Goal: Complete application form

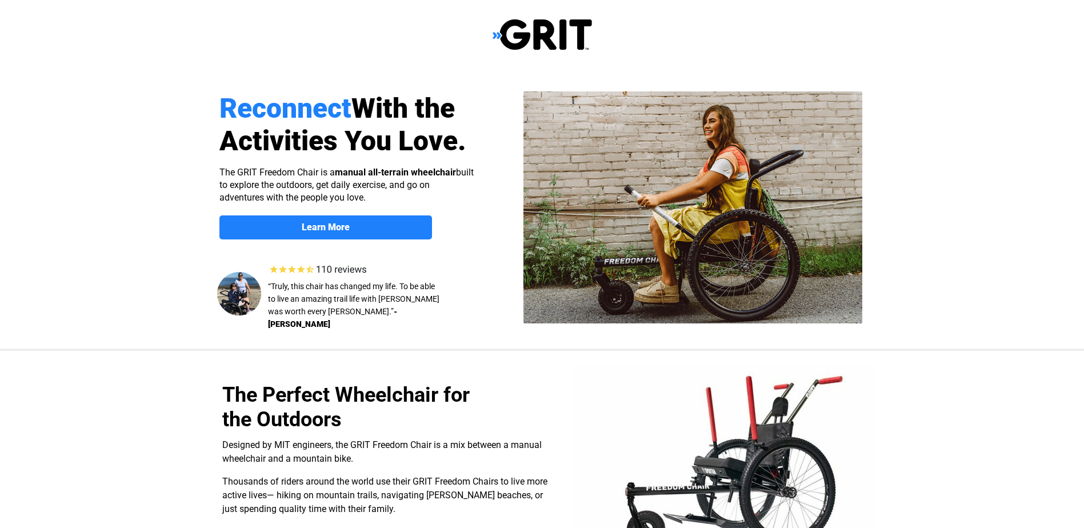
select select "US"
click at [321, 223] on strong "Learn More" at bounding box center [326, 227] width 48 height 11
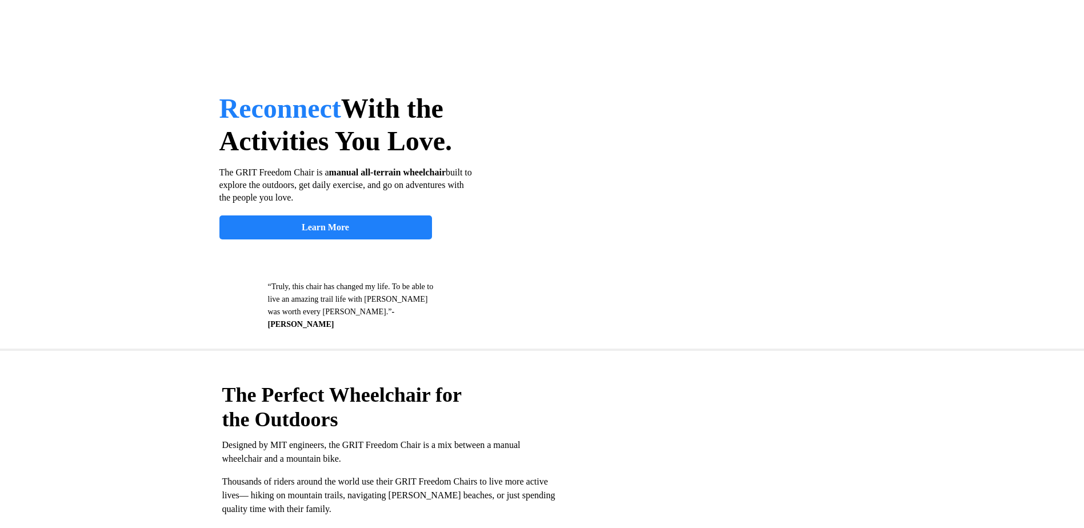
scroll to position [883, 0]
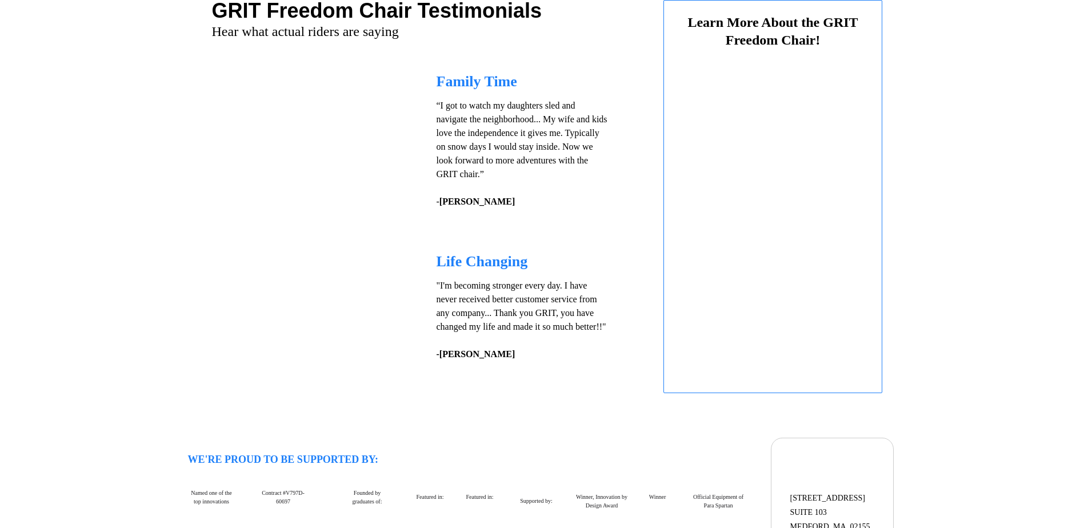
select select "US"
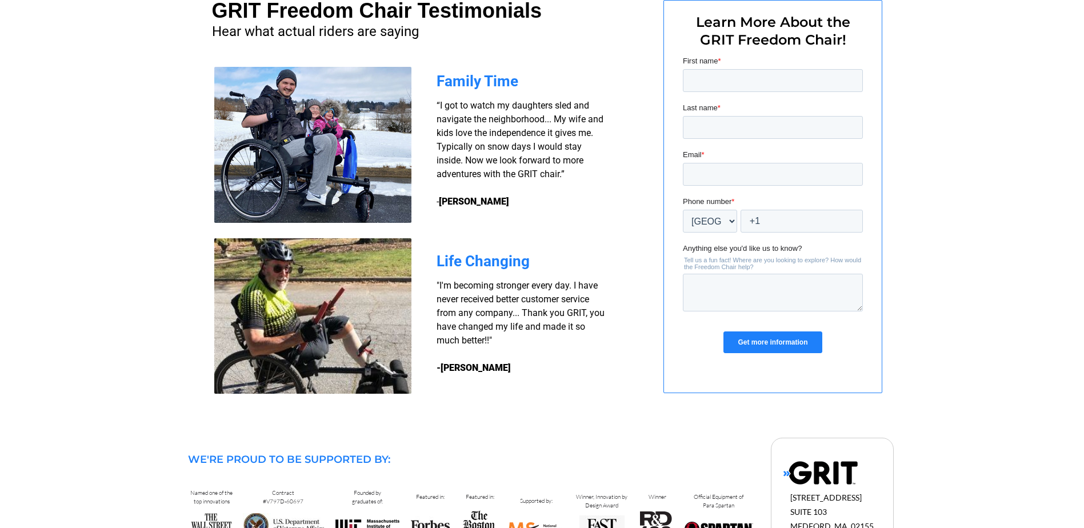
scroll to position [0, 0]
drag, startPoint x: 1082, startPoint y: 325, endPoint x: 1091, endPoint y: 351, distance: 27.5
click at [758, 79] on input "First name *" at bounding box center [772, 80] width 180 height 23
type input "[PERSON_NAME]"
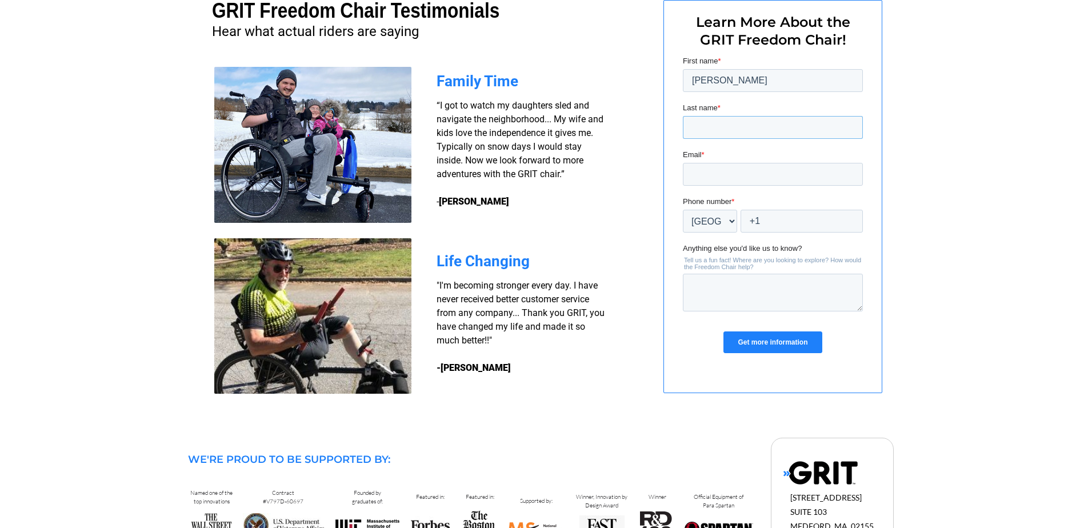
click at [717, 130] on input "Last name *" at bounding box center [772, 127] width 180 height 23
type input "[PERSON_NAME]"
click at [733, 175] on input "Email *" at bounding box center [772, 174] width 180 height 23
type input "[EMAIL_ADDRESS][DOMAIN_NAME]"
